Goal: Book appointment/travel/reservation

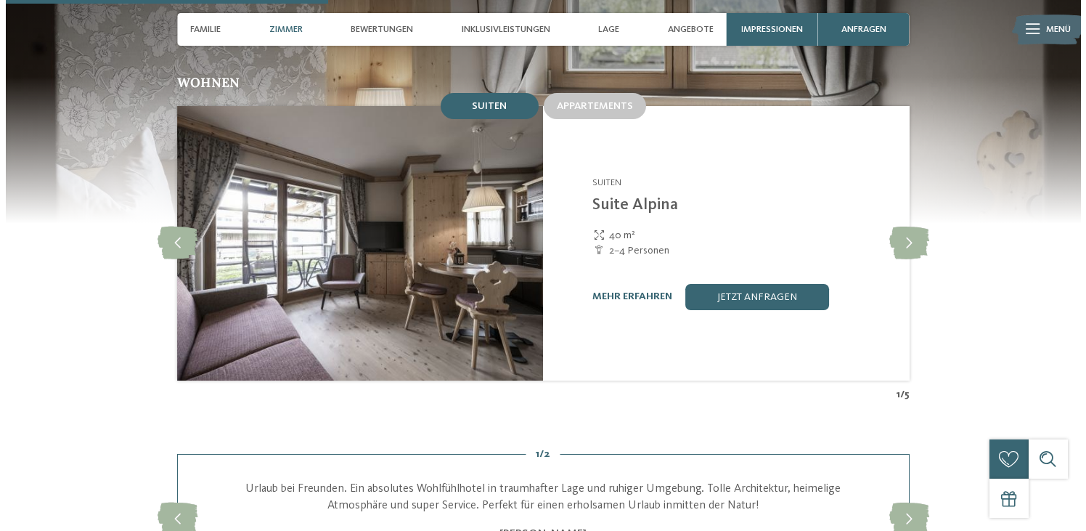
scroll to position [1441, 0]
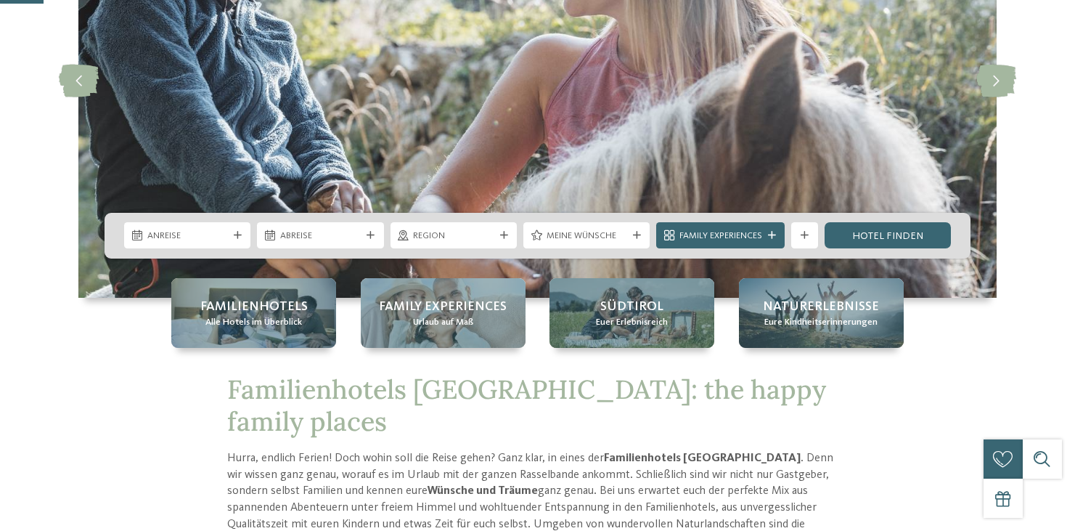
scroll to position [232, 0]
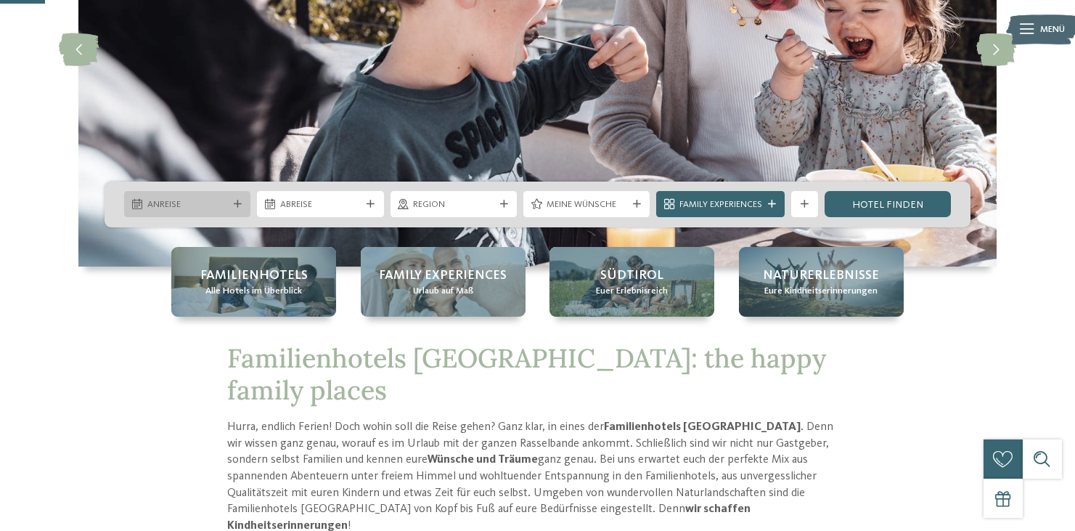
click at [244, 206] on div "Anreise" at bounding box center [187, 204] width 126 height 26
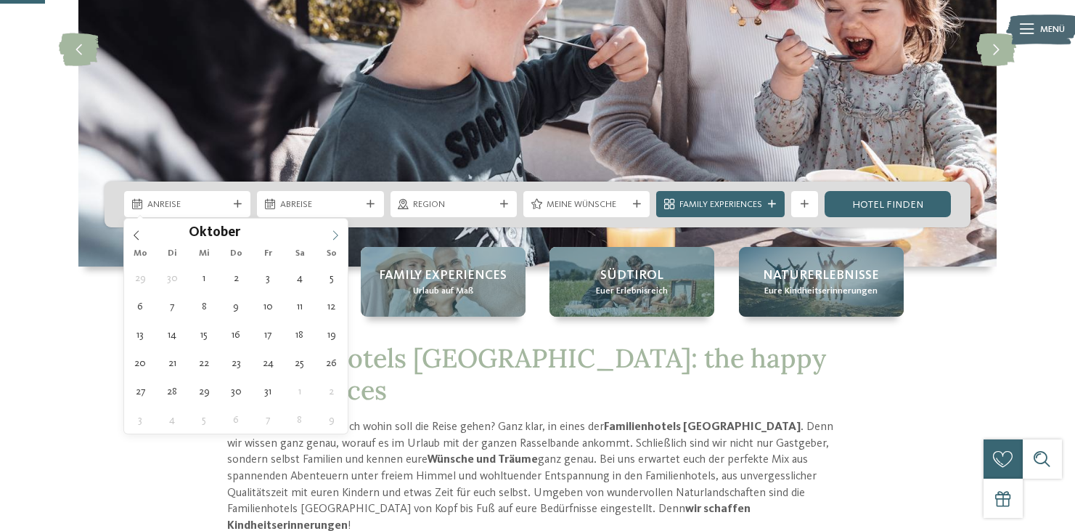
click at [327, 230] on span at bounding box center [335, 231] width 25 height 25
type input "****"
click at [327, 230] on span at bounding box center [335, 231] width 25 height 25
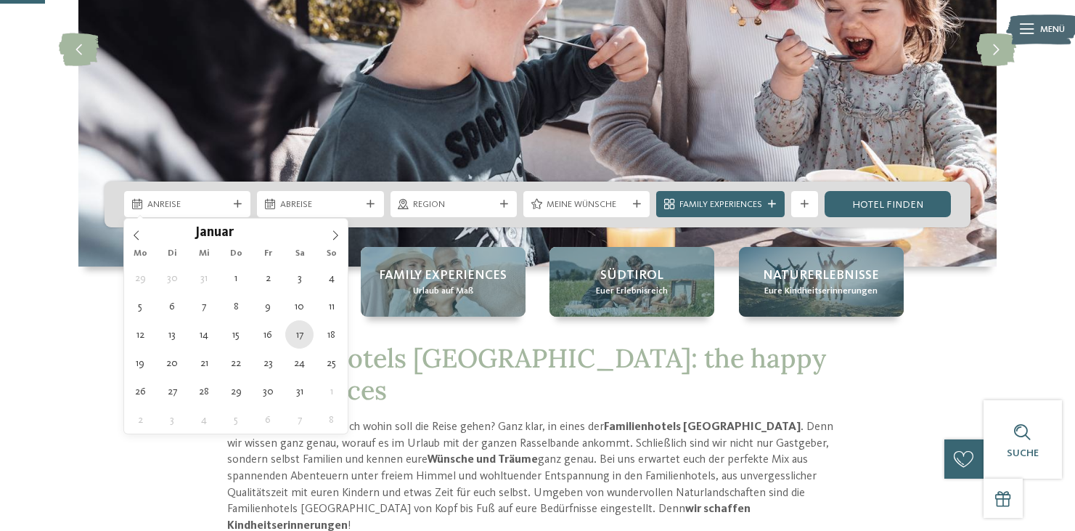
type div "[DATE]"
type input "****"
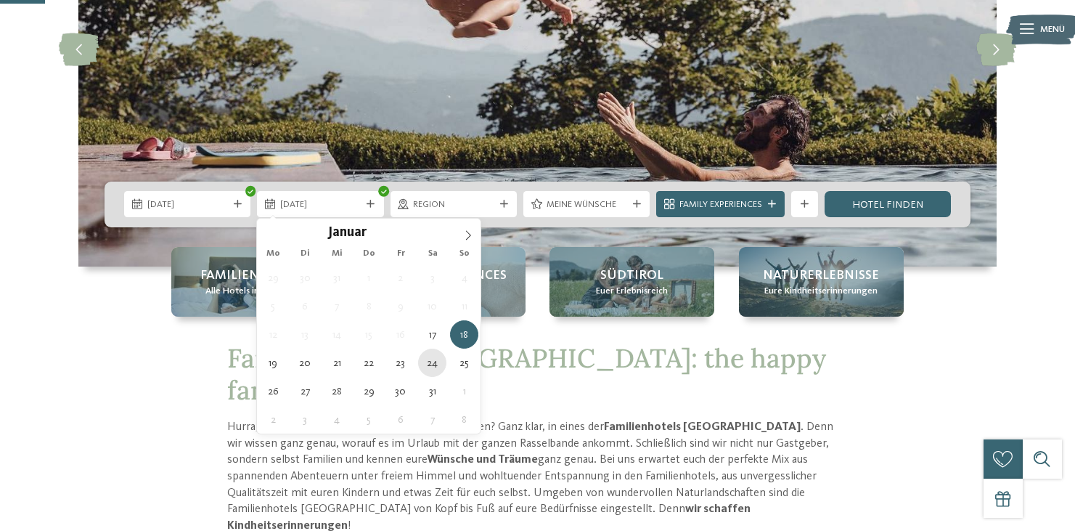
type div "[DATE]"
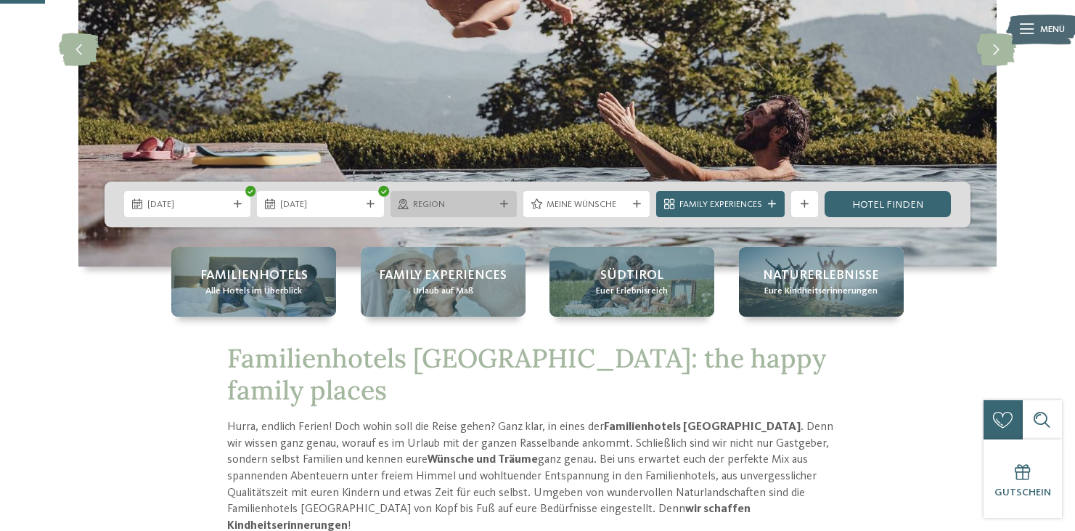
click at [505, 205] on icon at bounding box center [504, 204] width 8 height 8
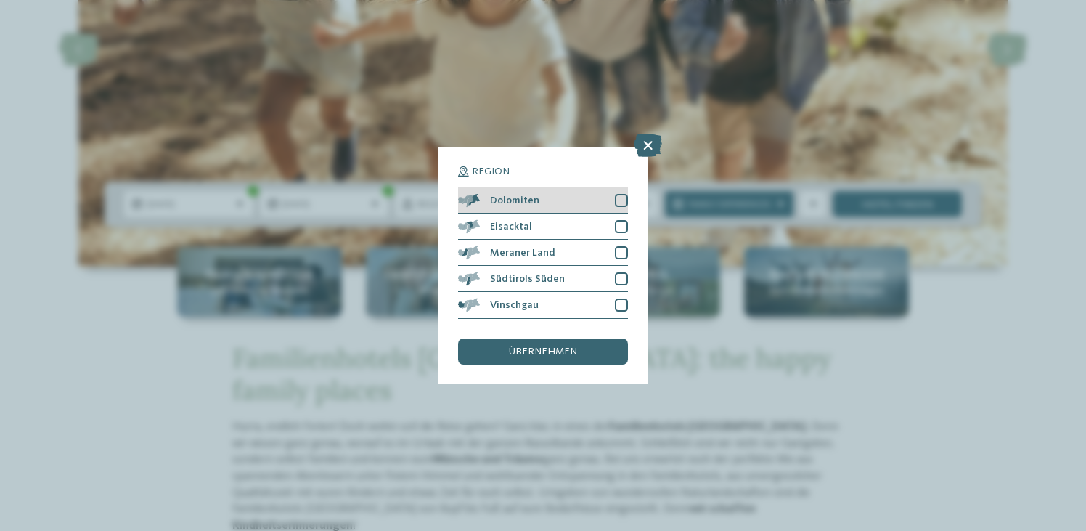
click at [621, 197] on div at bounding box center [621, 200] width 13 height 13
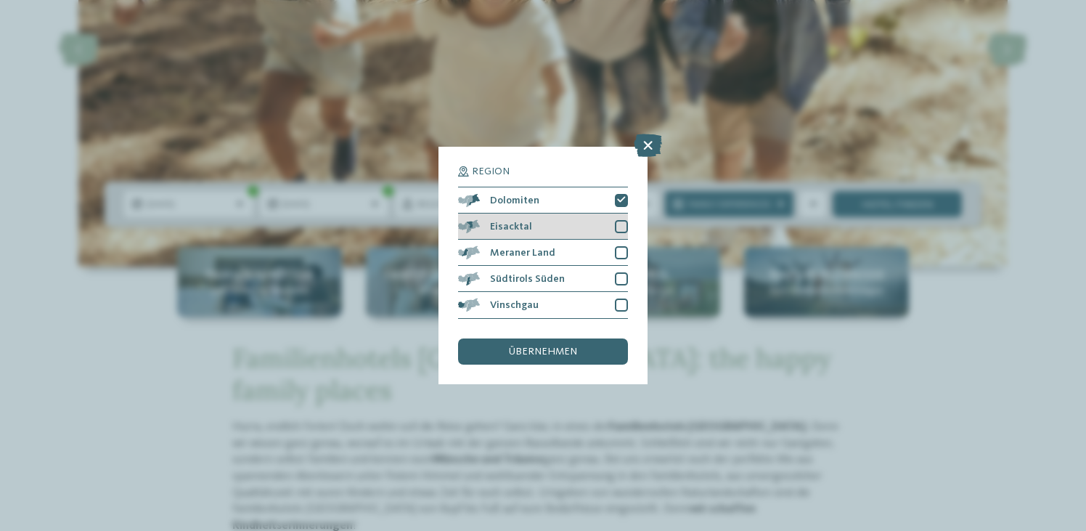
click at [619, 226] on div at bounding box center [621, 226] width 13 height 13
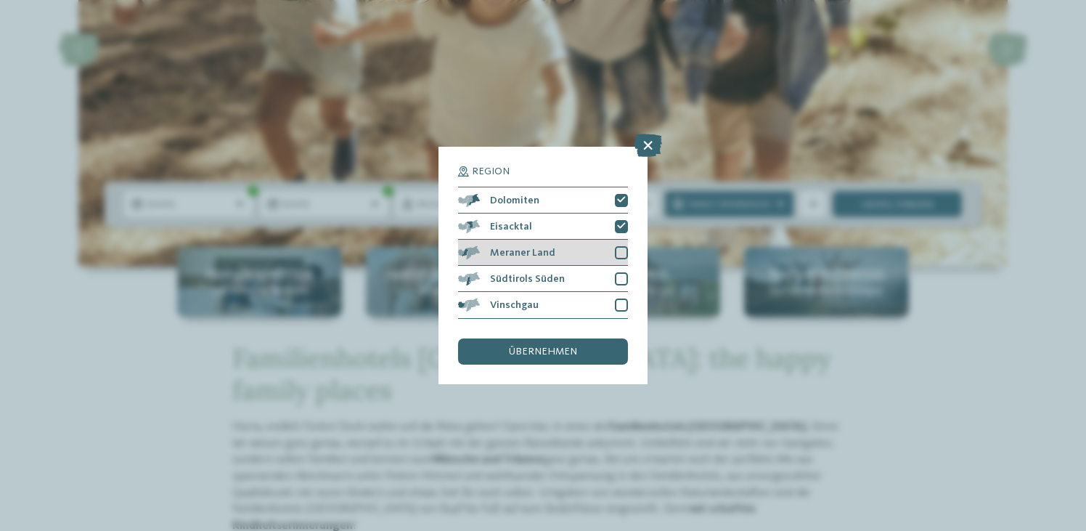
click at [620, 249] on div at bounding box center [621, 252] width 13 height 13
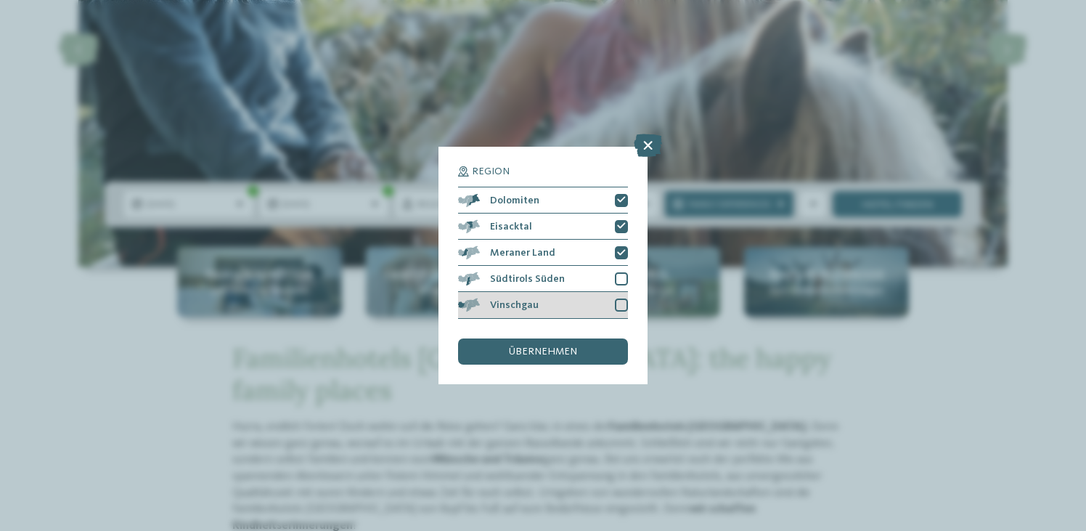
click at [619, 307] on div at bounding box center [621, 304] width 13 height 13
click at [608, 356] on div "übernehmen" at bounding box center [543, 351] width 170 height 26
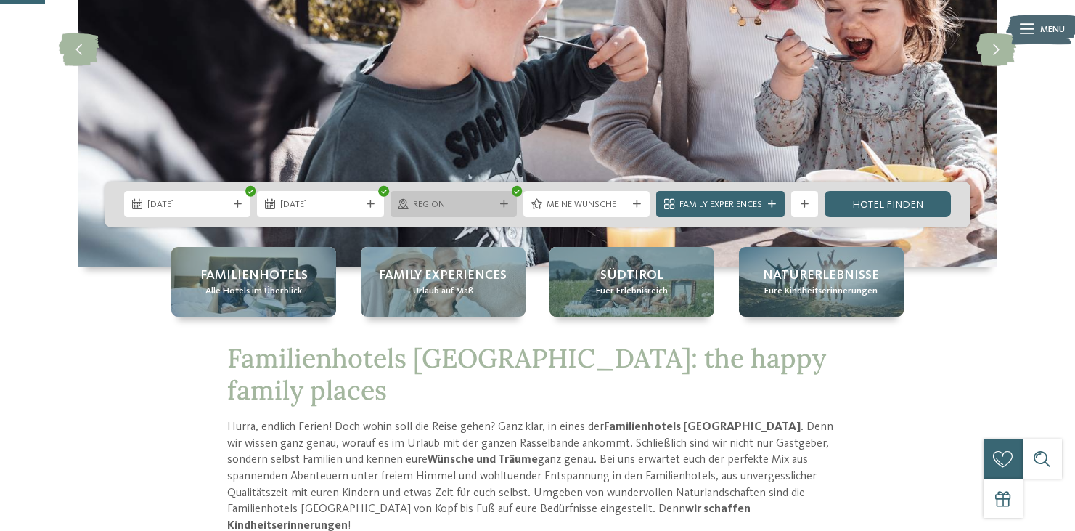
click at [507, 204] on div at bounding box center [503, 204] width 13 height 8
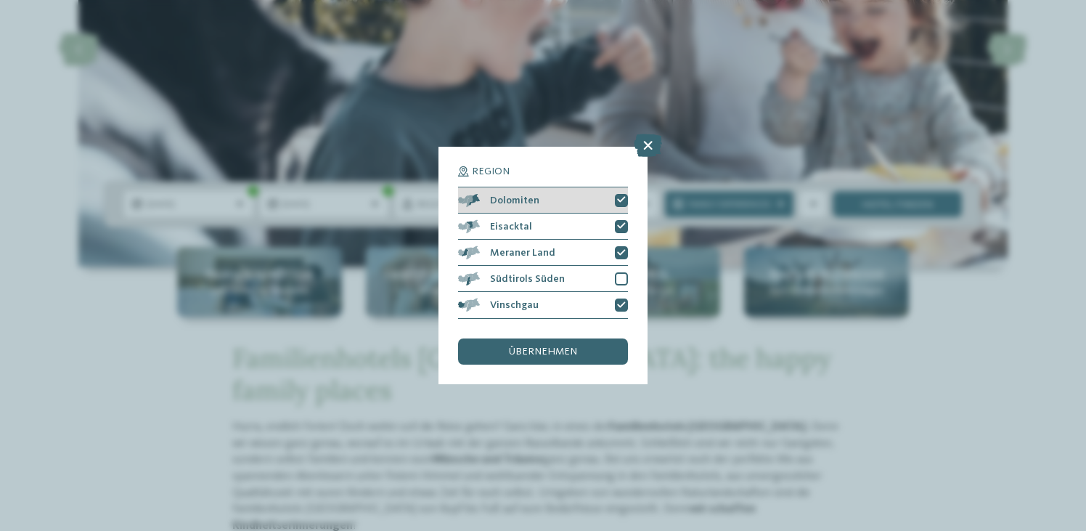
click at [623, 201] on icon at bounding box center [621, 200] width 9 height 8
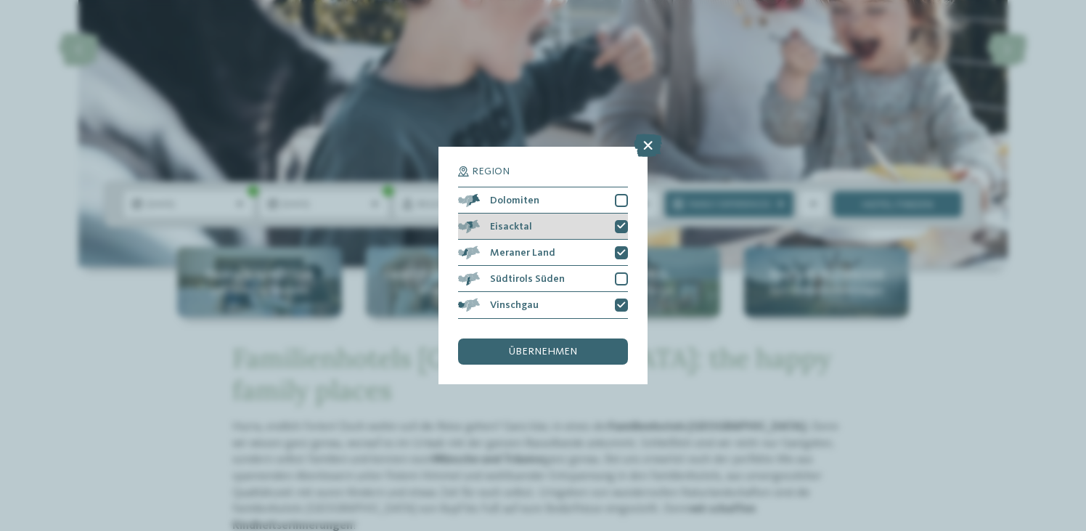
click at [619, 230] on div at bounding box center [621, 226] width 13 height 13
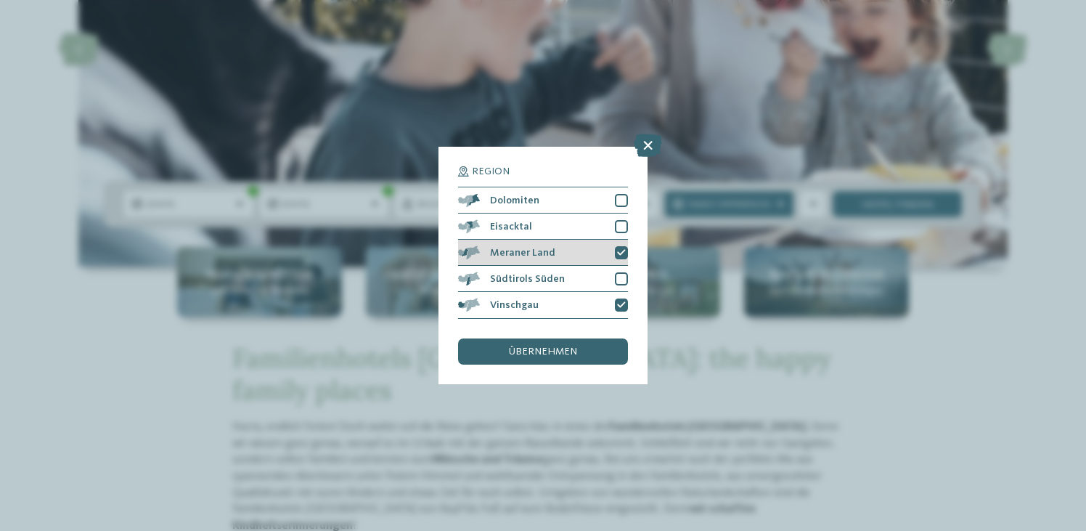
click at [624, 250] on icon at bounding box center [621, 253] width 9 height 8
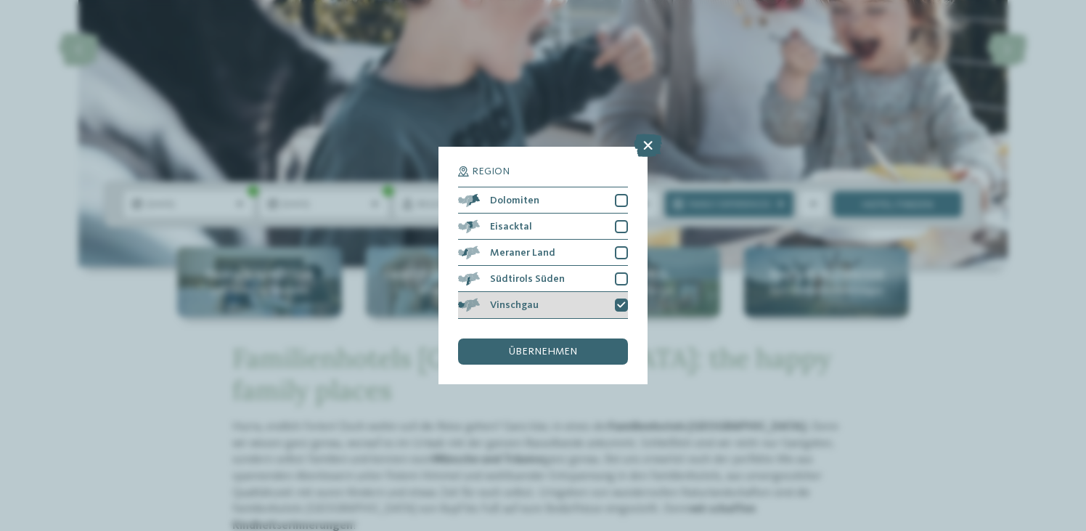
click at [622, 308] on icon at bounding box center [621, 305] width 9 height 8
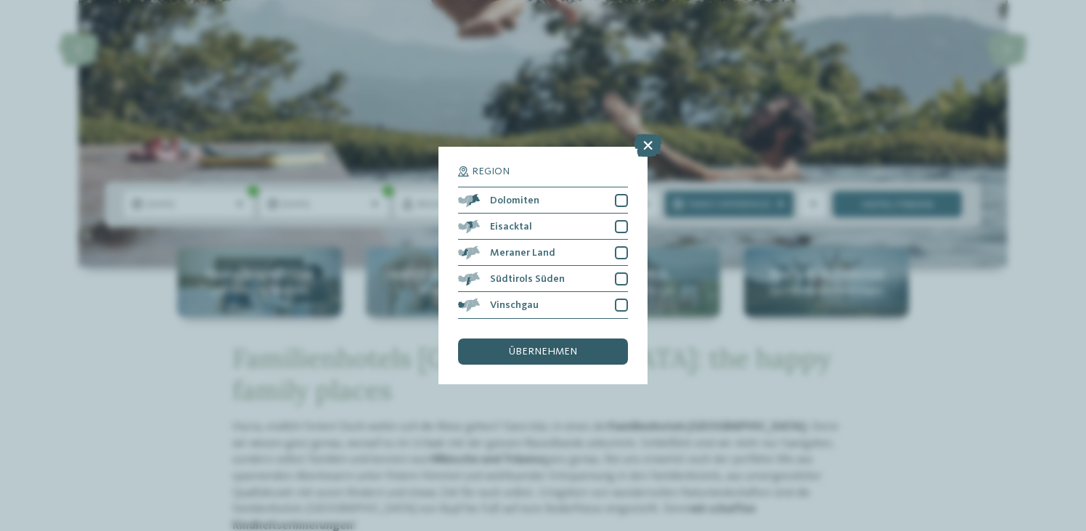
click at [590, 353] on div "übernehmen" at bounding box center [543, 351] width 170 height 26
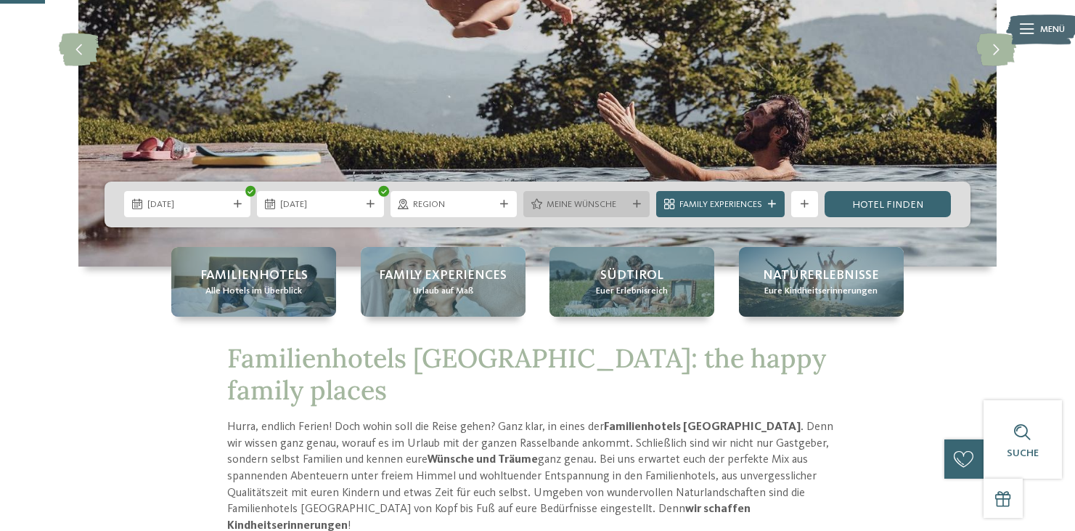
click at [595, 201] on span "Meine Wünsche" at bounding box center [587, 204] width 81 height 13
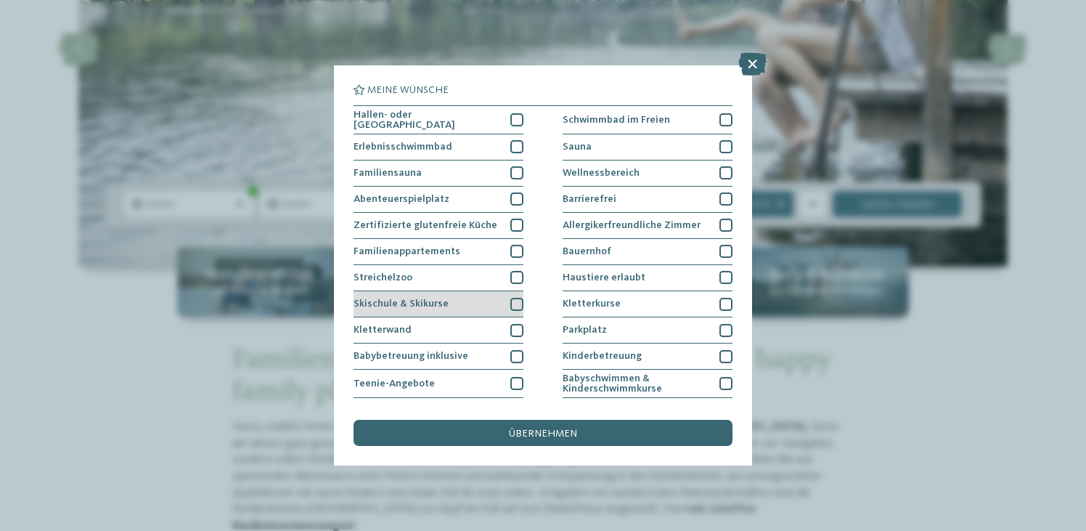
click at [514, 299] on div at bounding box center [516, 304] width 13 height 13
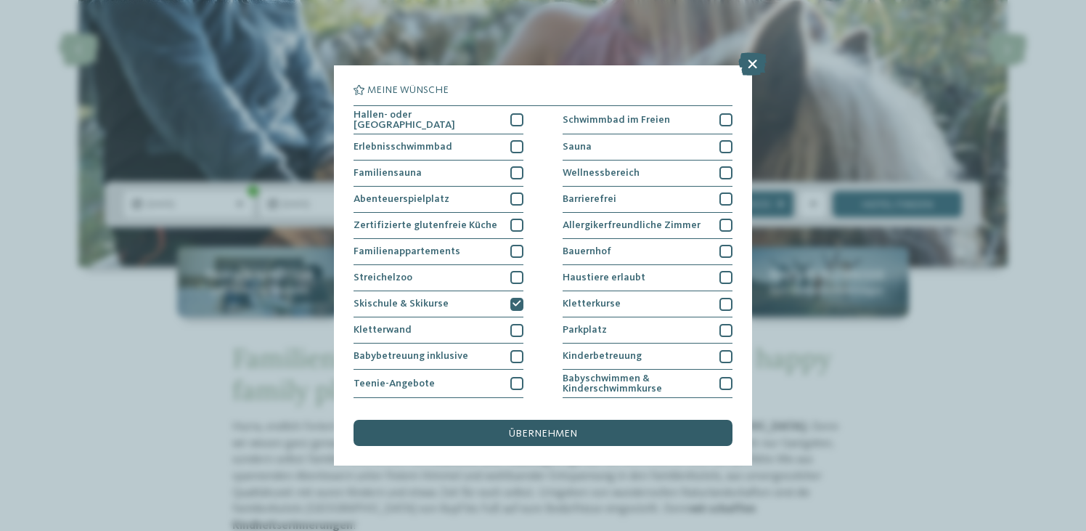
click at [632, 433] on div "übernehmen" at bounding box center [543, 433] width 379 height 26
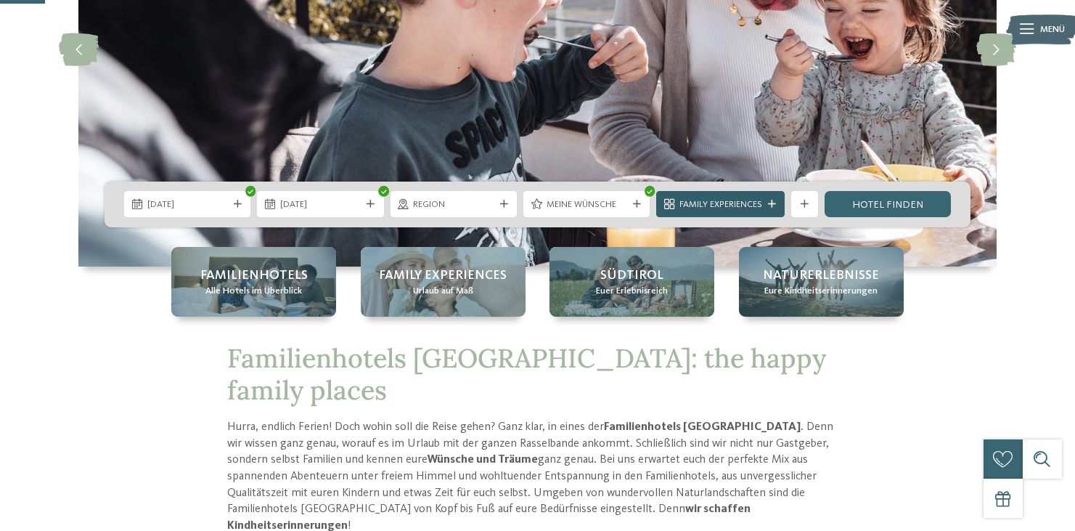
click at [769, 201] on icon at bounding box center [772, 204] width 8 height 8
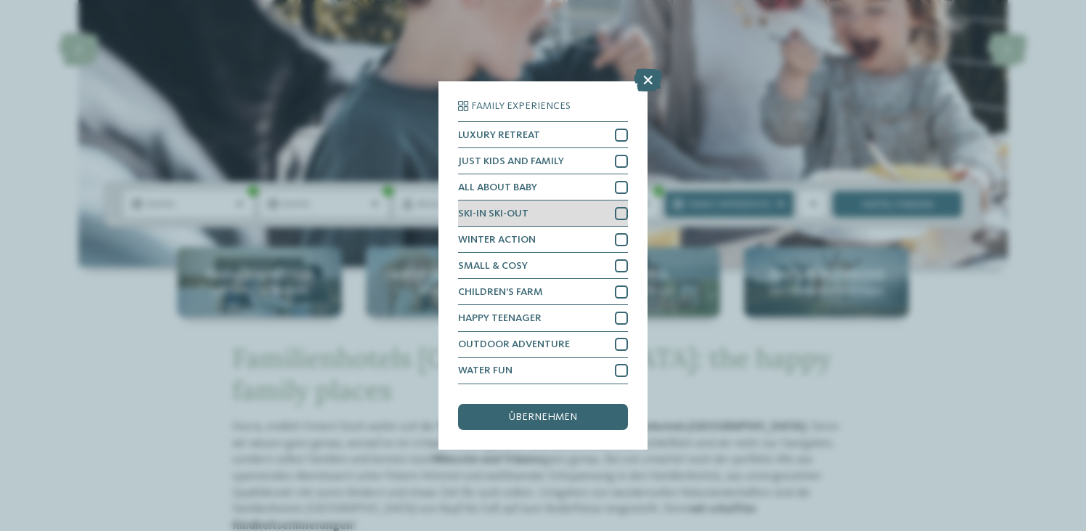
click at [623, 211] on div at bounding box center [621, 213] width 13 height 13
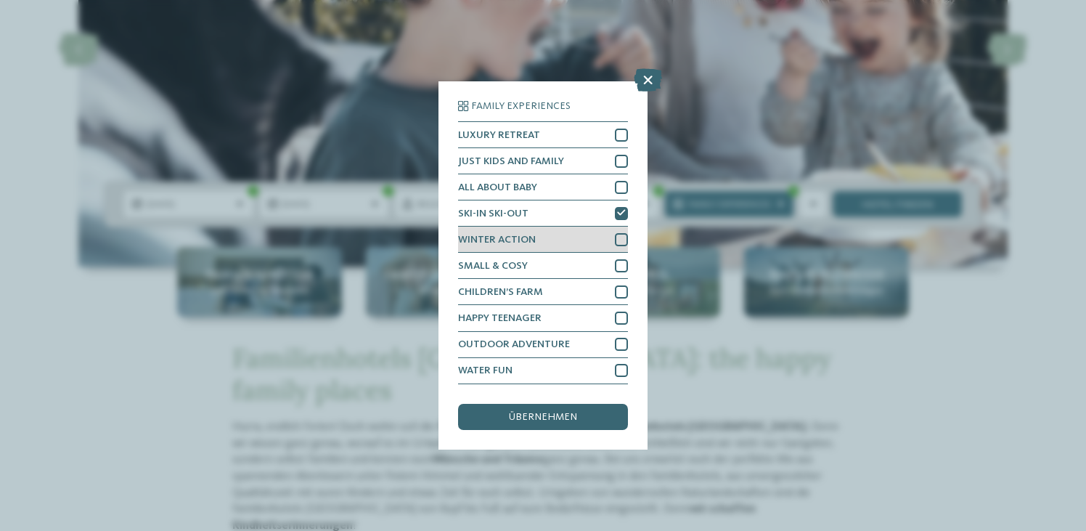
click at [621, 235] on div at bounding box center [621, 239] width 13 height 13
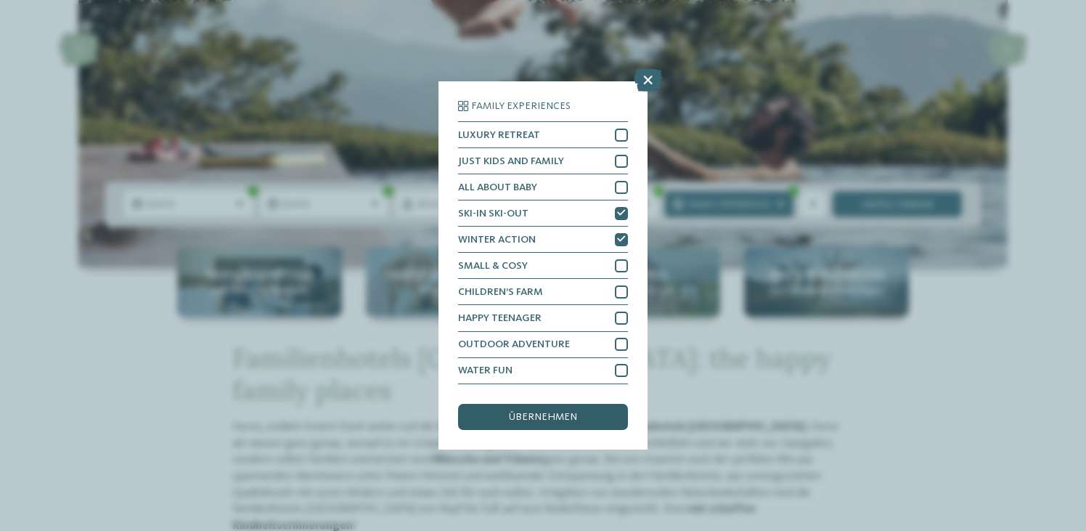
click at [582, 412] on div "übernehmen" at bounding box center [543, 417] width 170 height 26
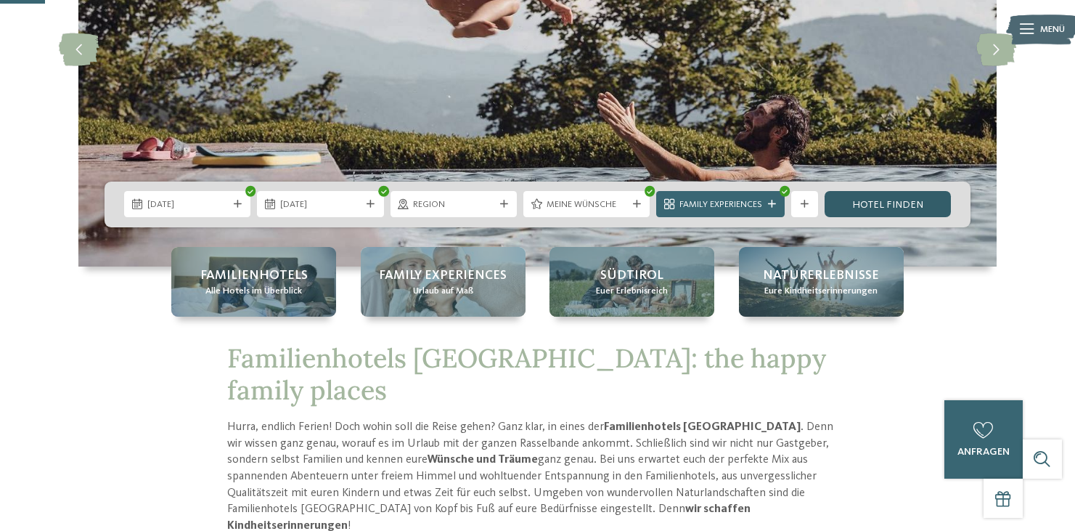
click at [881, 203] on link "Hotel finden" at bounding box center [888, 204] width 126 height 26
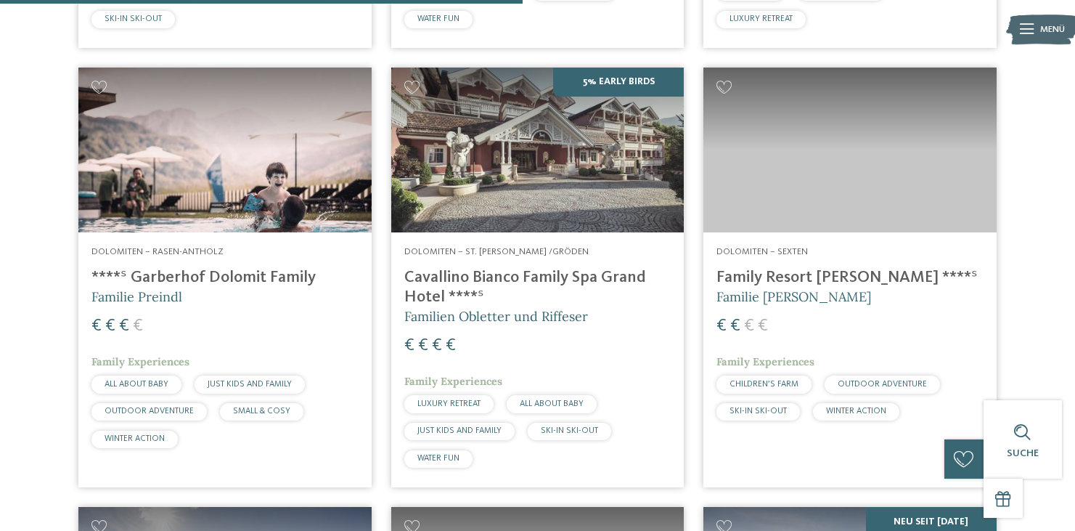
scroll to position [1374, 0]
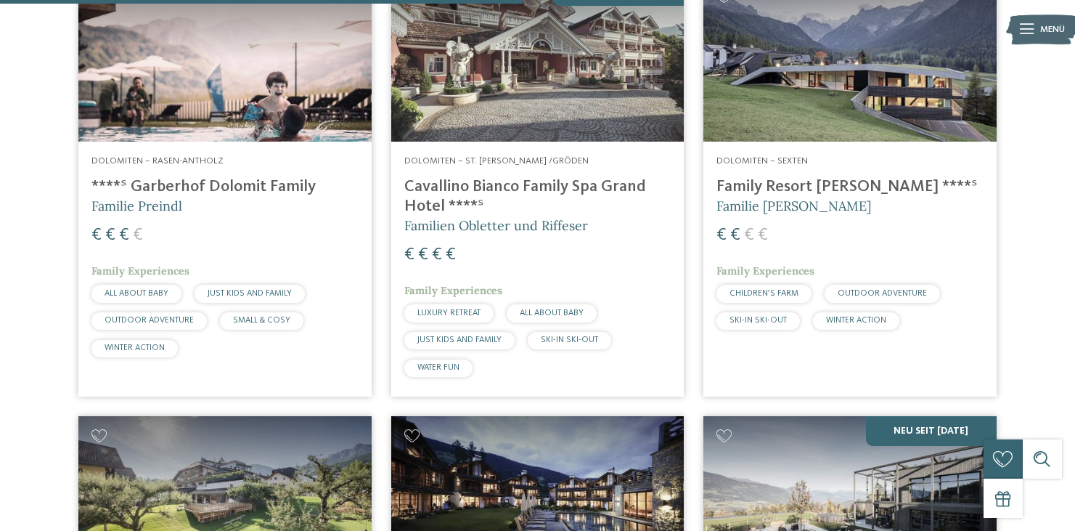
click at [309, 185] on h4 "****ˢ Garberhof Dolomit Family" at bounding box center [224, 187] width 267 height 20
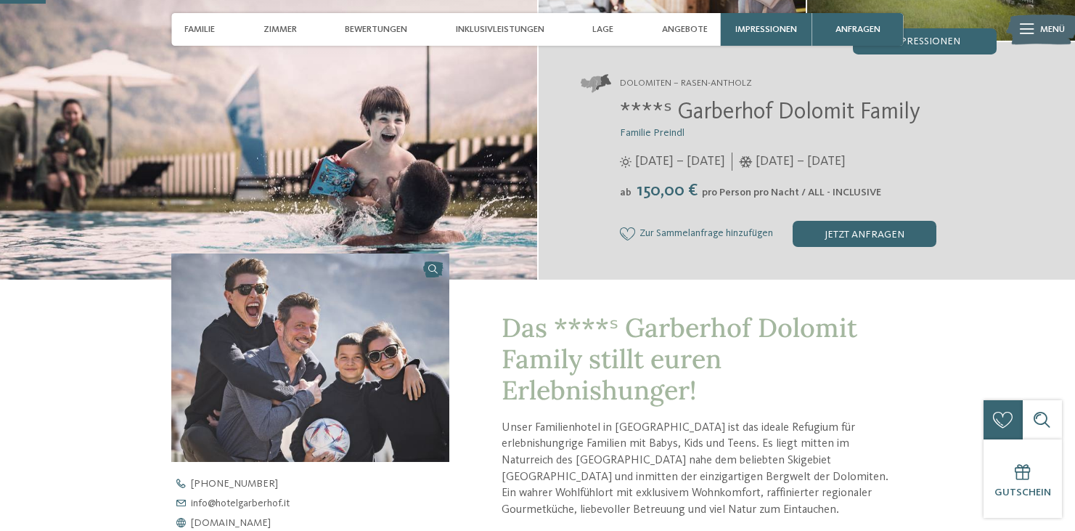
scroll to position [219, 0]
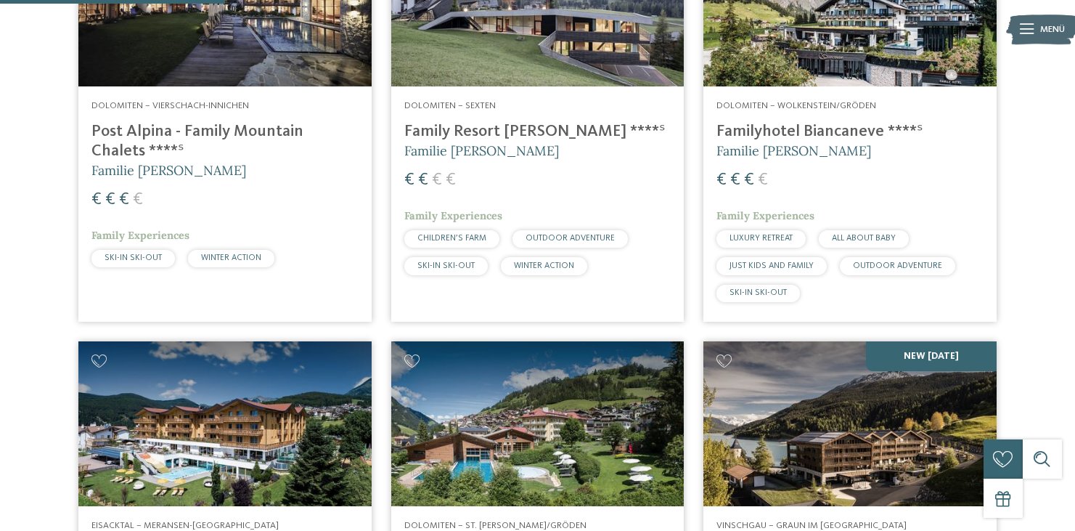
scroll to position [592, 0]
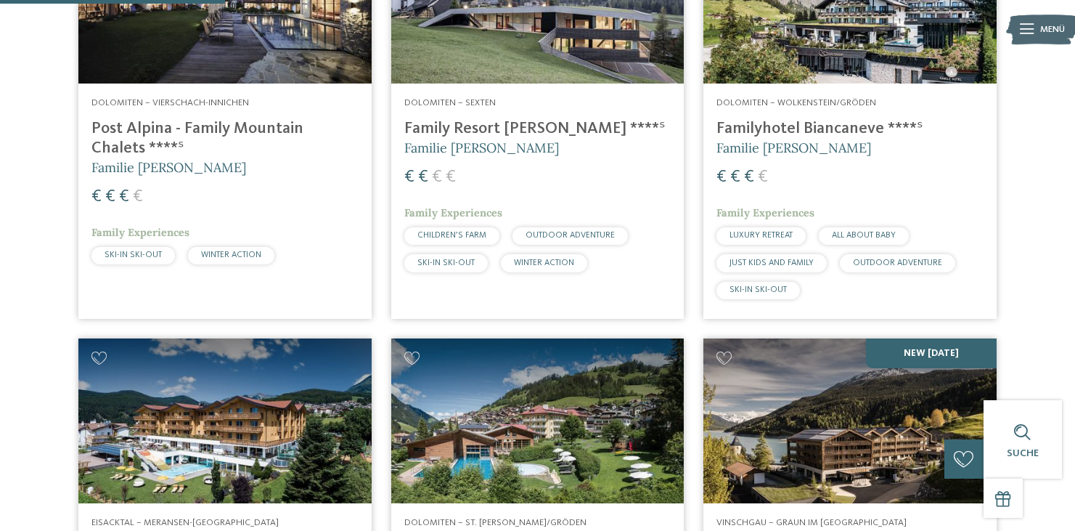
click at [562, 133] on h4 "Family Resort [PERSON_NAME] ****ˢ" at bounding box center [537, 129] width 267 height 20
